Goal: Find specific page/section: Find specific page/section

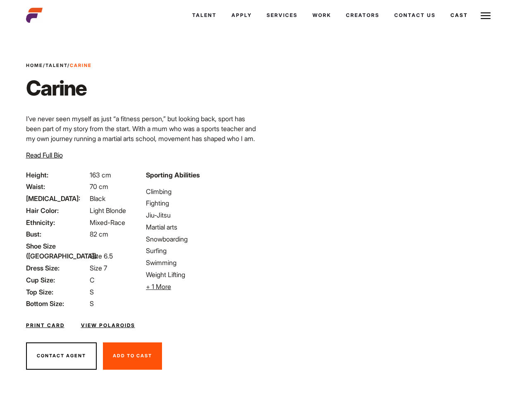
click at [458, 15] on link "Cast" at bounding box center [459, 15] width 32 height 22
